Goal: Information Seeking & Learning: Learn about a topic

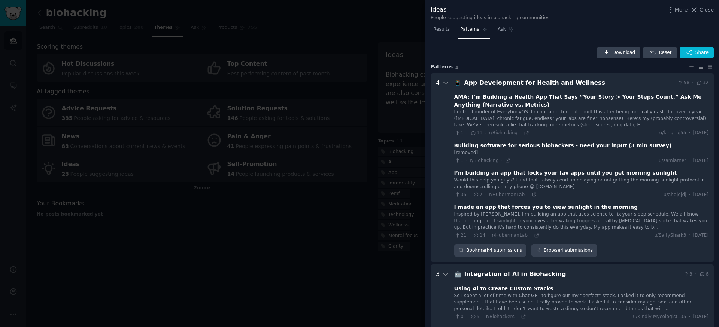
scroll to position [29, 0]
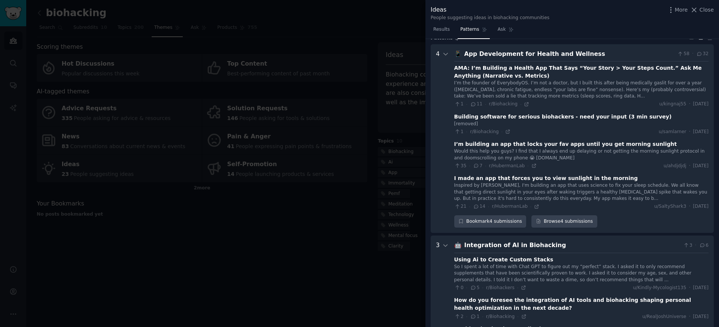
click at [150, 8] on div at bounding box center [359, 163] width 719 height 327
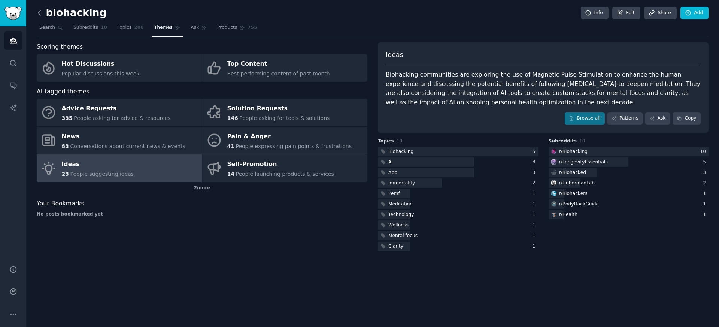
click at [42, 12] on icon at bounding box center [40, 13] width 8 height 8
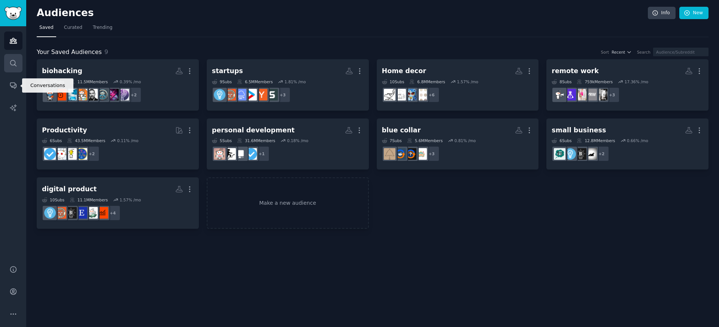
click at [12, 61] on icon "Sidebar" at bounding box center [13, 63] width 8 height 8
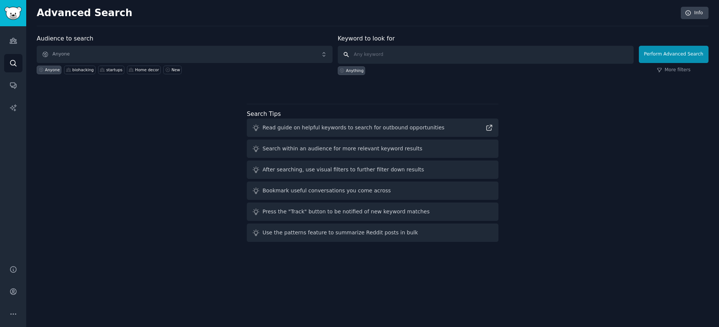
click at [372, 55] on input "text" at bounding box center [486, 55] width 296 height 18
type input "cars"
click button "Perform Advanced Search" at bounding box center [674, 54] width 70 height 17
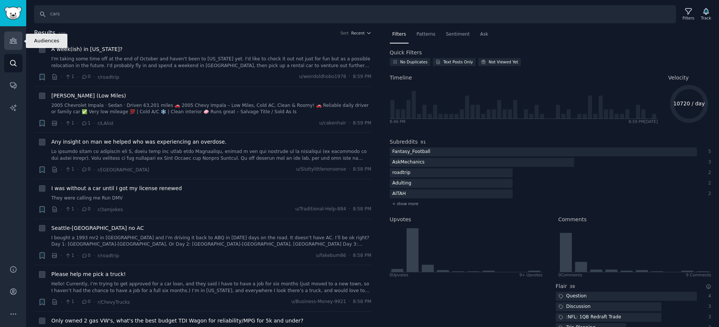
click at [14, 41] on icon "Sidebar" at bounding box center [13, 40] width 7 height 5
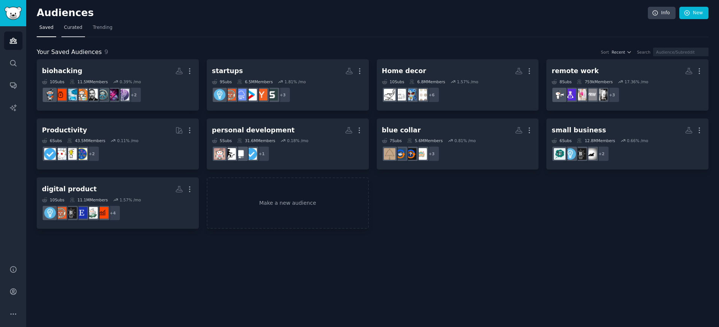
click at [66, 25] on span "Curated" at bounding box center [73, 27] width 18 height 7
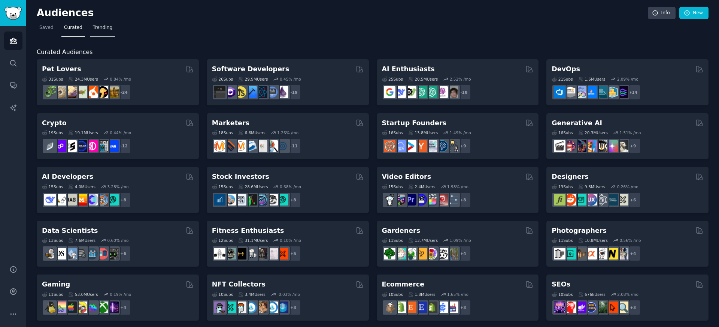
click at [102, 28] on span "Trending" at bounding box center [102, 27] width 19 height 7
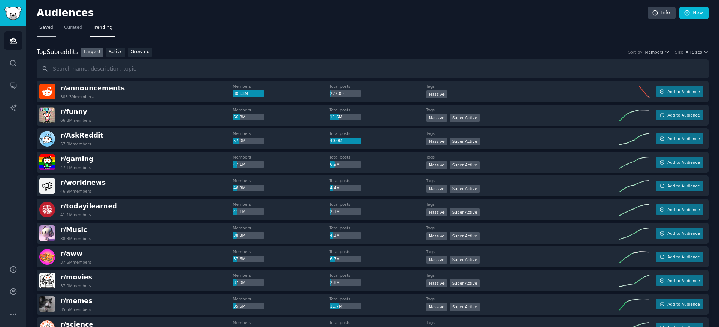
click at [46, 24] on link "Saved" at bounding box center [46, 29] width 19 height 15
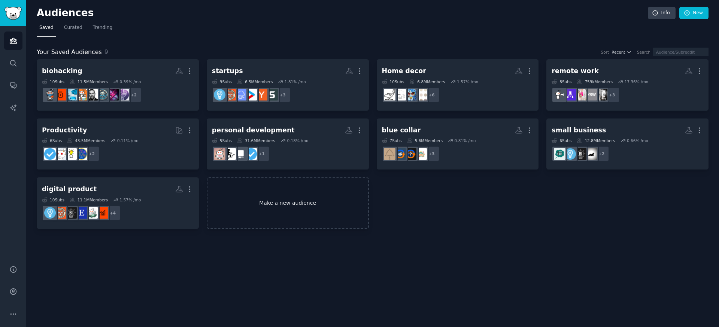
click at [302, 207] on link "Make a new audience" at bounding box center [288, 202] width 162 height 51
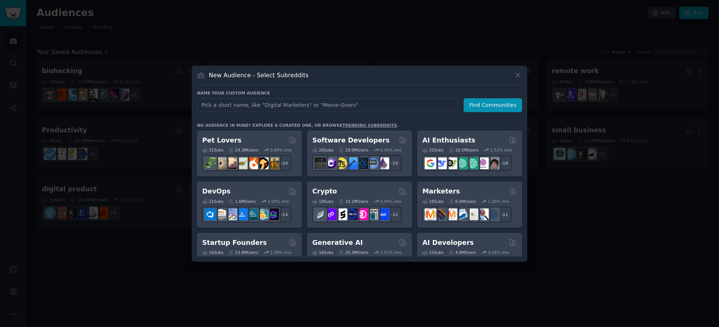
click at [294, 105] on input "text" at bounding box center [327, 105] width 261 height 14
type input "car"
click button "Find Communities" at bounding box center [493, 105] width 58 height 14
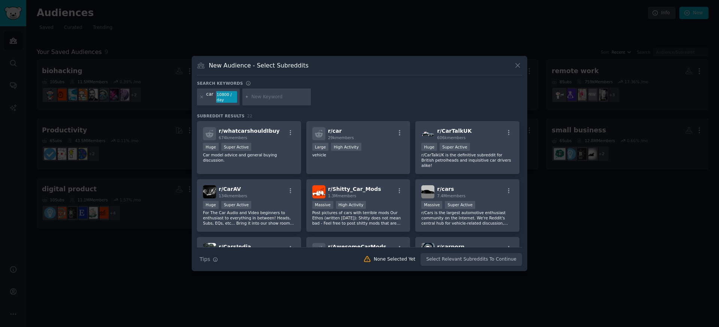
click at [267, 95] on input "text" at bounding box center [279, 97] width 57 height 7
type input "buy car"
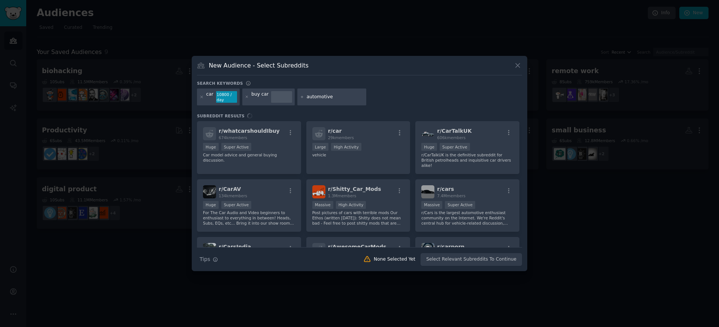
type input "automotive"
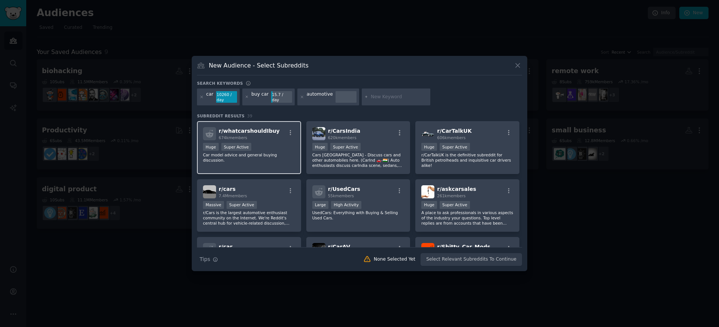
click at [259, 131] on span "r/ whatcarshouldIbuy" at bounding box center [249, 131] width 61 height 6
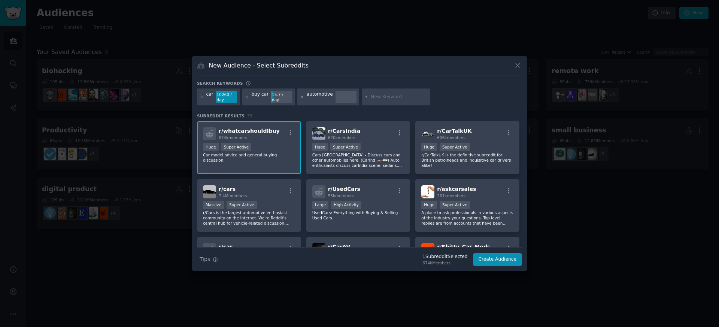
scroll to position [10, 0]
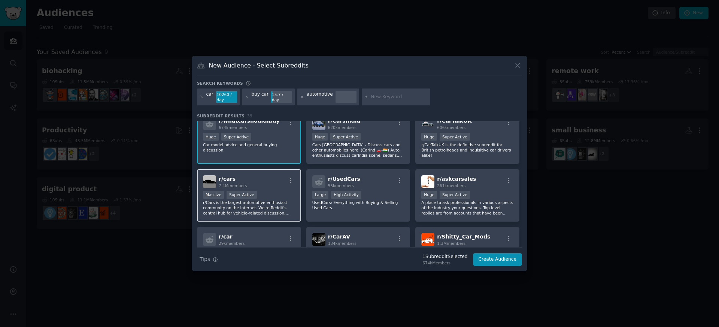
click at [255, 181] on div "r/ cars 7.4M members" at bounding box center [249, 181] width 92 height 13
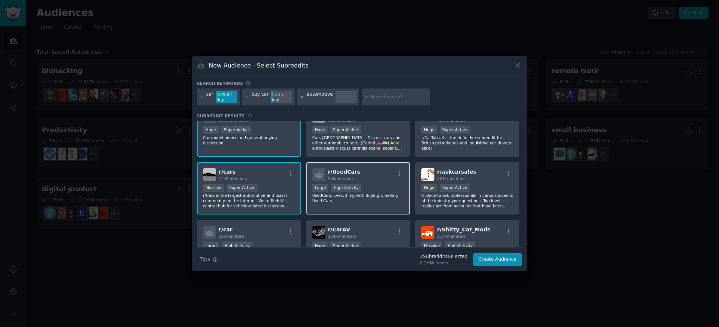
click at [372, 169] on div "r/ UsedCars 55k members" at bounding box center [358, 174] width 92 height 13
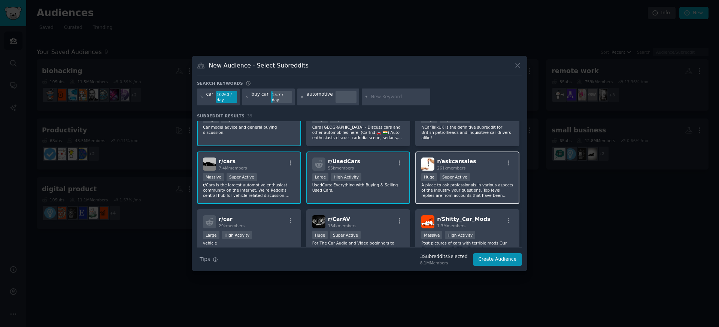
click at [467, 158] on span "r/ askcarsales" at bounding box center [456, 161] width 39 height 6
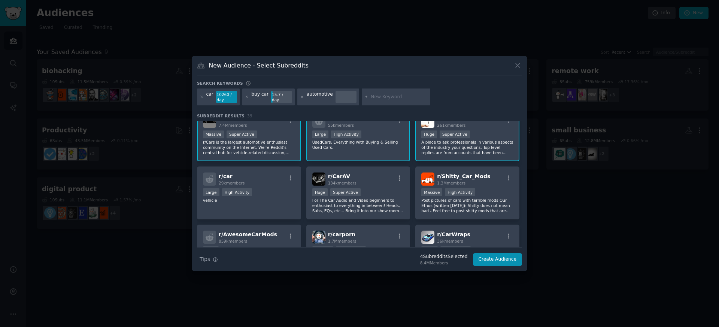
scroll to position [71, 0]
click at [455, 169] on div "r/ Shitty_Car_Mods 1.3M members Massive High Activity Post pictures of cars wit…" at bounding box center [467, 192] width 104 height 53
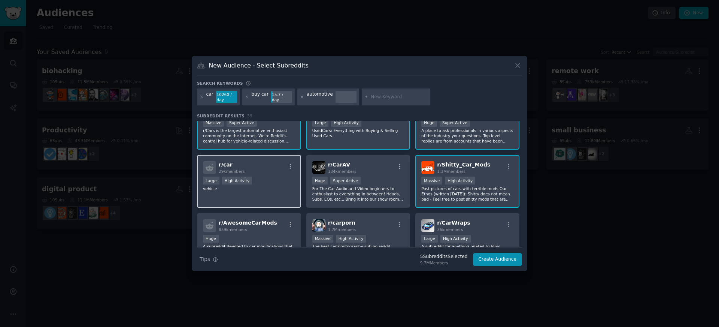
scroll to position [84, 0]
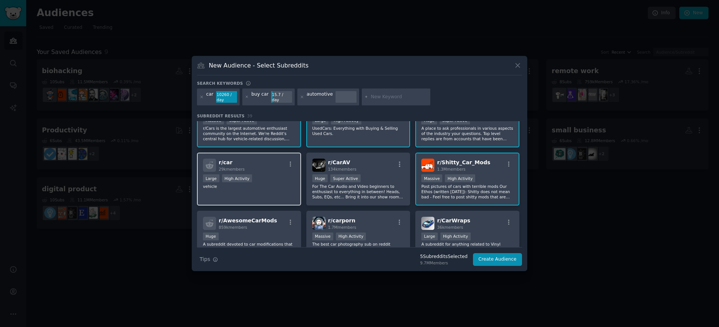
click at [255, 168] on div "r/ car 29k members" at bounding box center [249, 164] width 92 height 13
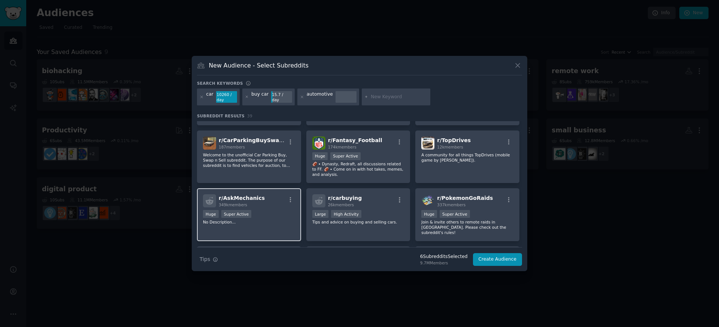
scroll to position [296, 0]
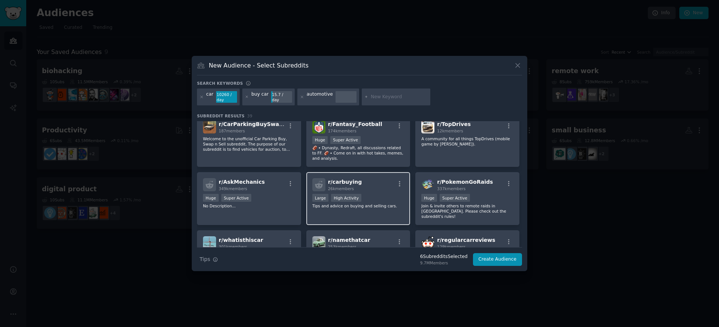
click at [351, 176] on div "r/ carbuying 26k members Large High Activity Tips and advice on buying and sell…" at bounding box center [358, 198] width 104 height 53
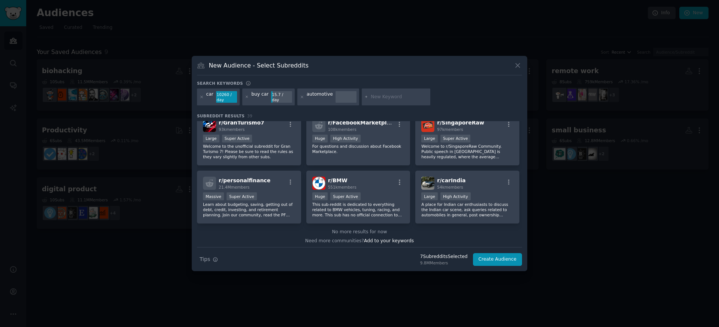
scroll to position [648, 0]
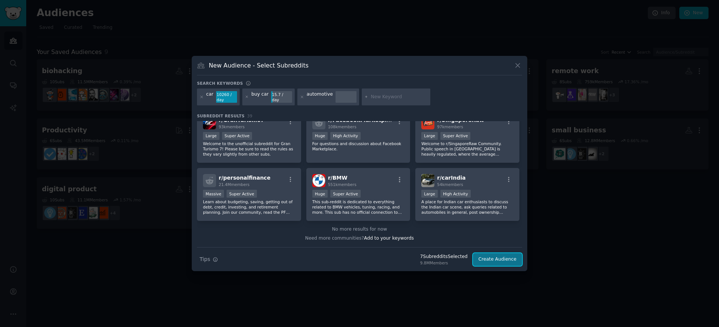
click at [502, 261] on button "Create Audience" at bounding box center [497, 259] width 49 height 13
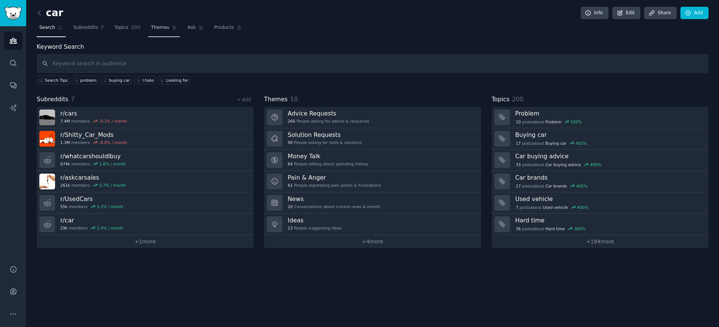
click at [155, 28] on span "Themes" at bounding box center [160, 27] width 18 height 7
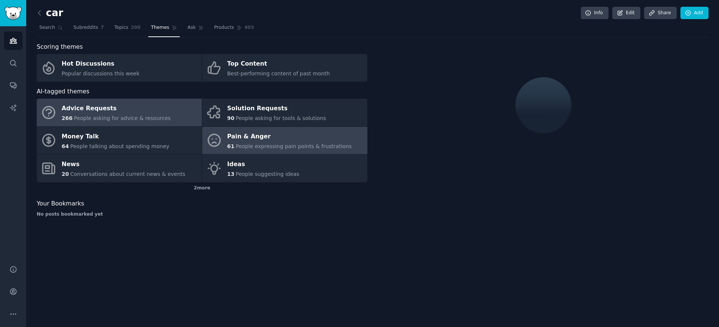
click at [247, 145] on span "People expressing pain points & frustrations" at bounding box center [294, 146] width 116 height 6
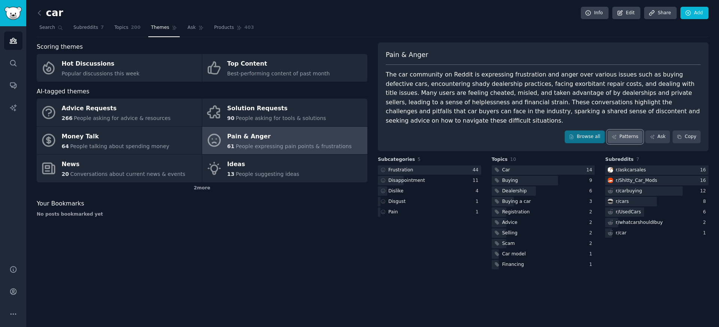
click at [626, 132] on link "Patterns" at bounding box center [625, 136] width 35 height 13
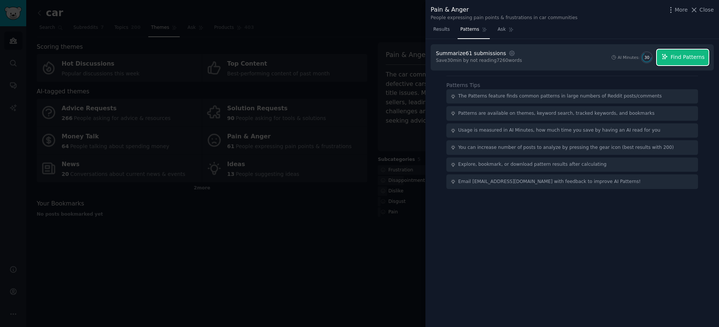
click at [683, 58] on span "Find Patterns" at bounding box center [688, 57] width 34 height 8
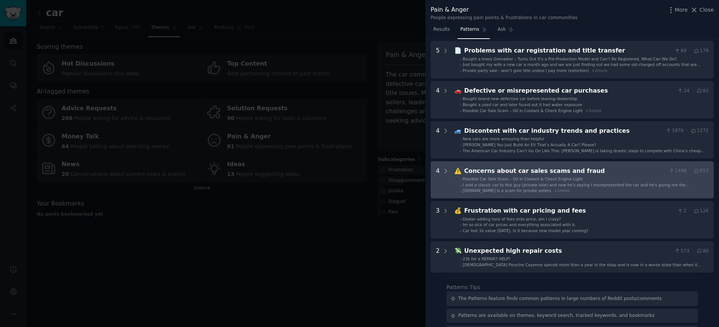
scroll to position [73, 0]
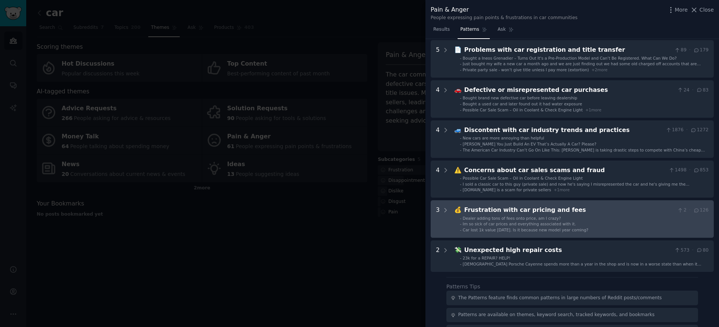
click at [504, 214] on div "Frustration with car pricing and fees" at bounding box center [570, 209] width 210 height 9
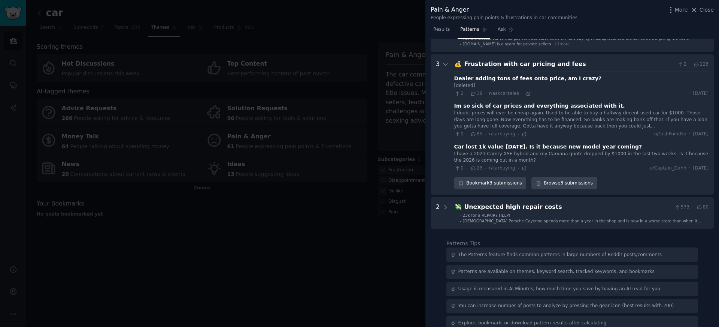
scroll to position [216, 0]
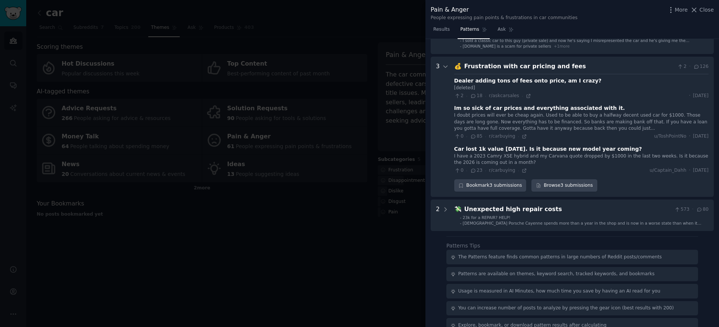
click at [486, 103] on div "Dealer adding tons of fees onto price, am I crazy? [deleted] 2 · 18 · r/askcars…" at bounding box center [581, 124] width 254 height 100
click at [543, 98] on div "2 · 18 · r/askcarsales · · [DATE]" at bounding box center [581, 96] width 254 height 7
click at [526, 97] on icon at bounding box center [528, 95] width 5 height 5
click at [534, 160] on div "I have a 2023 Camry XSE hybrid and my Carvana quote dropped by $1000 in the las…" at bounding box center [581, 159] width 254 height 13
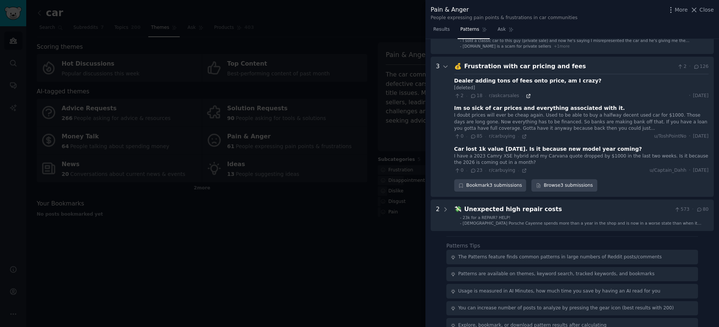
click at [527, 98] on icon at bounding box center [528, 95] width 5 height 5
click at [522, 138] on icon at bounding box center [524, 136] width 5 height 5
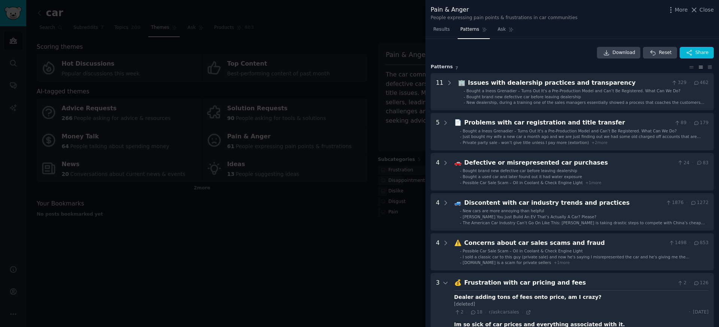
scroll to position [10, 0]
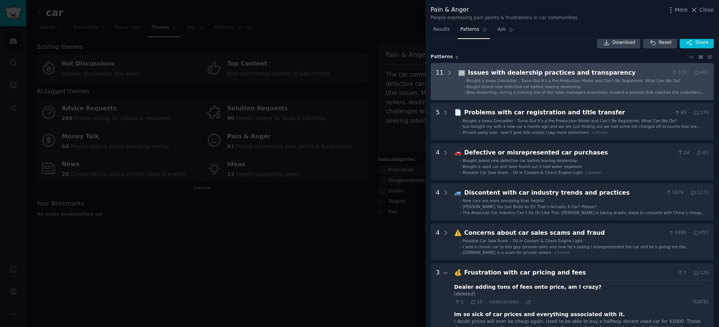
click at [604, 64] on transparency "11 🏢 Issues with dealership practices and transparency 329 · 462 - Bought a Ine…" at bounding box center [572, 81] width 283 height 37
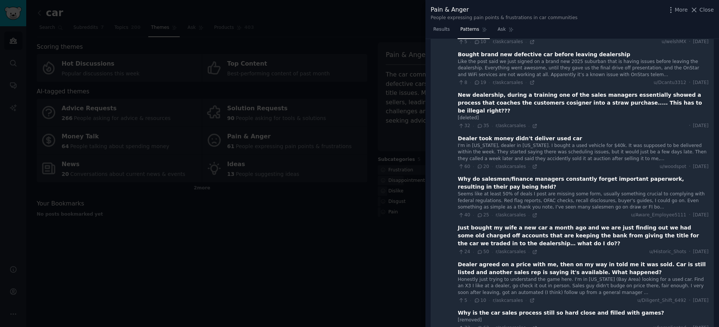
scroll to position [92, 0]
drag, startPoint x: 519, startPoint y: 192, endPoint x: 535, endPoint y: 192, distance: 15.7
click at [535, 192] on div "Seems like at least 50% of deals I post are missing some form, usually somethin…" at bounding box center [583, 200] width 251 height 20
drag, startPoint x: 521, startPoint y: 191, endPoint x: 532, endPoint y: 191, distance: 10.9
click at [532, 191] on div "Seems like at least 50% of deals I post are missing some form, usually somethin…" at bounding box center [583, 200] width 251 height 20
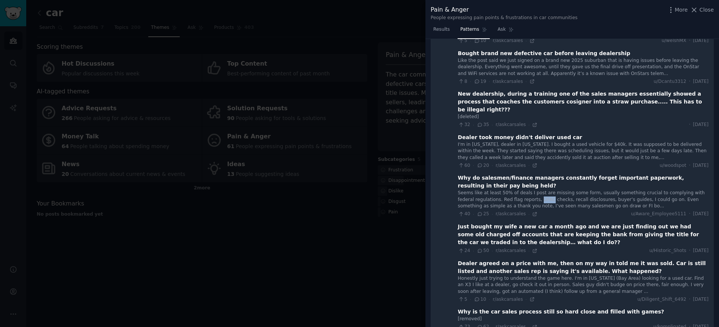
copy div "OFAC"
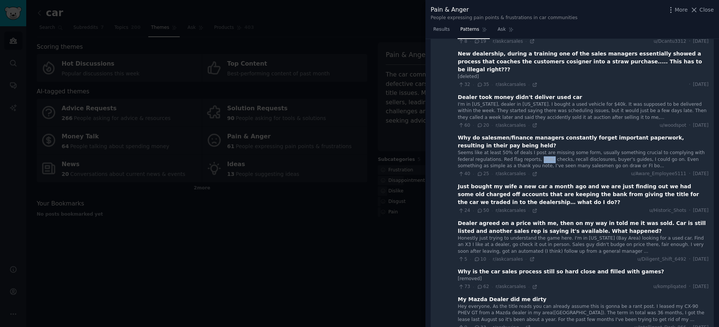
scroll to position [129, 0]
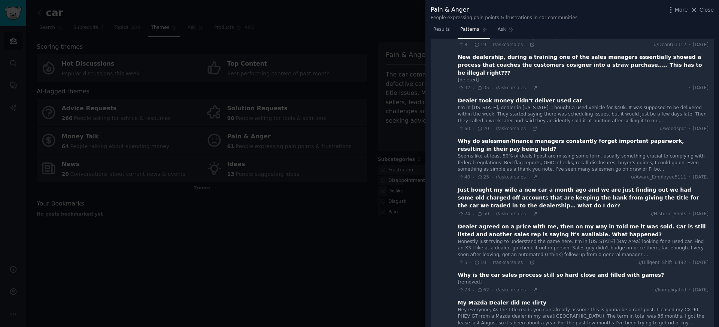
click at [554, 174] on div "40 · 25 · r/askcarsales · u/Aware_Employee5111 · [DATE]" at bounding box center [583, 177] width 251 height 7
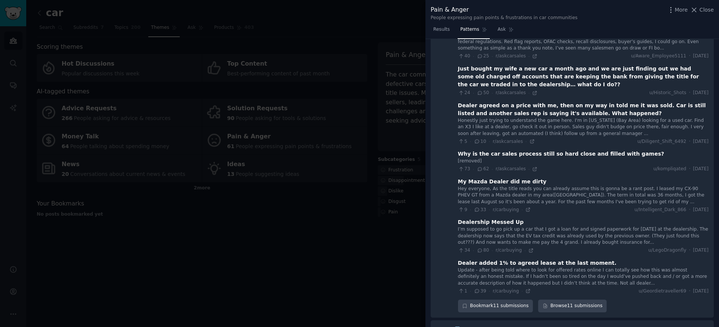
scroll to position [251, 0]
